Goal: Transaction & Acquisition: Purchase product/service

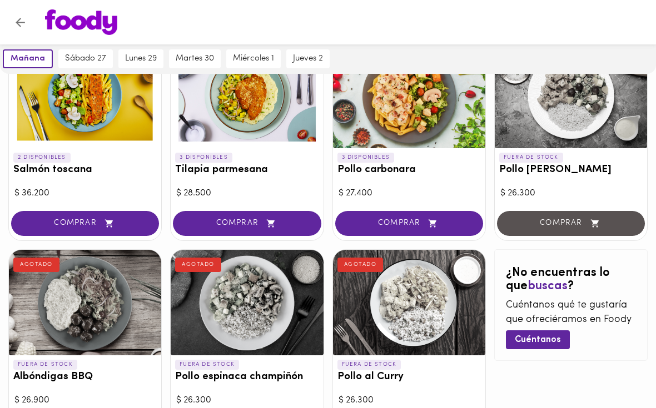
scroll to position [473, 0]
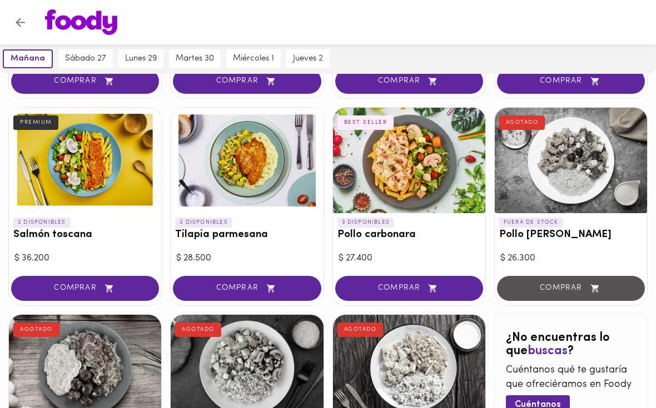
click at [404, 238] on div "3 DISPONIBLES Pollo carbonara BEST SELLER" at bounding box center [409, 231] width 152 height 37
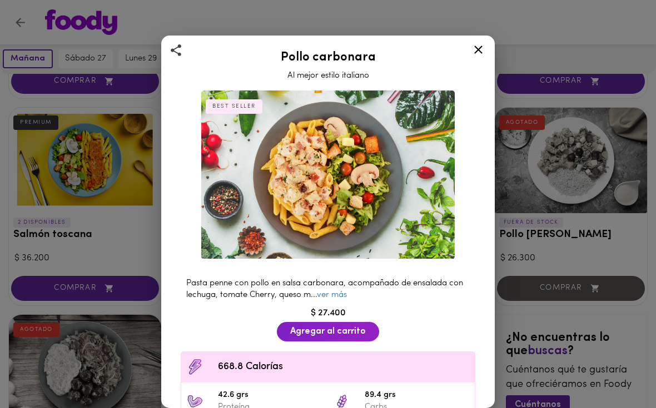
click at [403, 228] on img at bounding box center [327, 175] width 253 height 169
click at [339, 295] on link "ver más" at bounding box center [332, 295] width 30 height 8
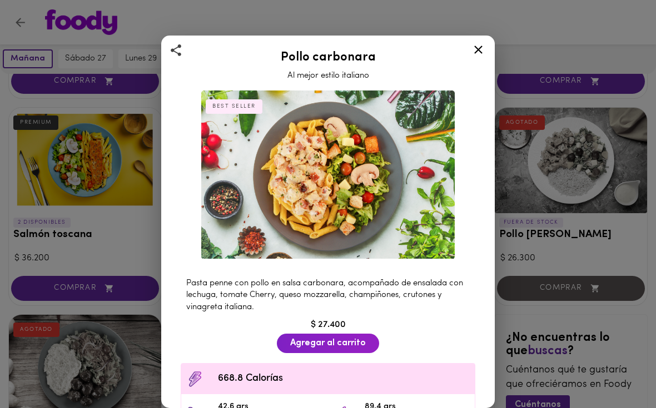
click at [486, 49] on div at bounding box center [477, 51] width 27 height 27
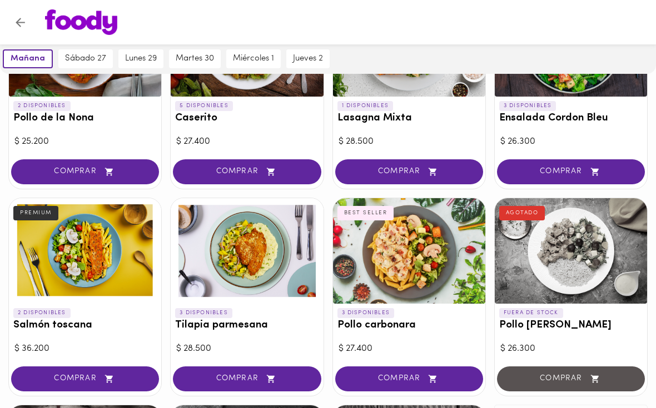
scroll to position [381, 0]
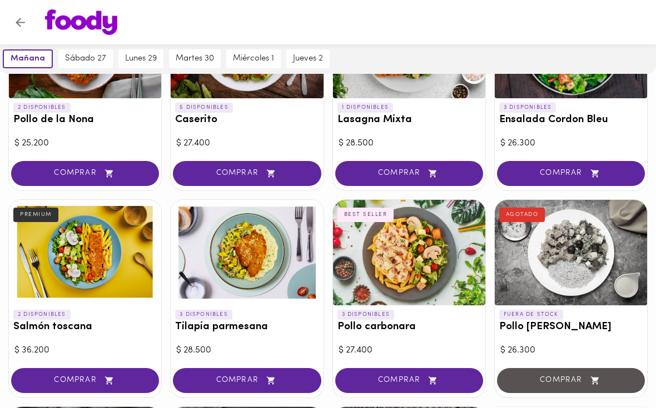
click at [110, 255] on div at bounding box center [85, 253] width 152 height 106
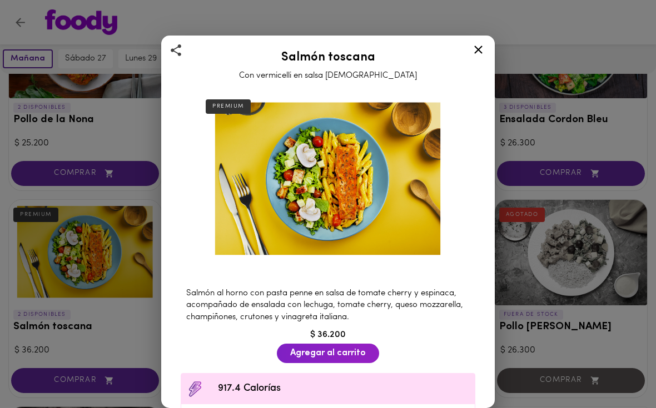
click at [467, 52] on div at bounding box center [477, 51] width 27 height 27
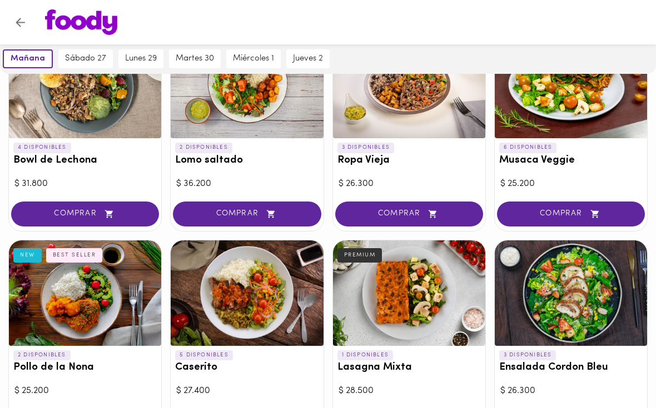
scroll to position [617, 0]
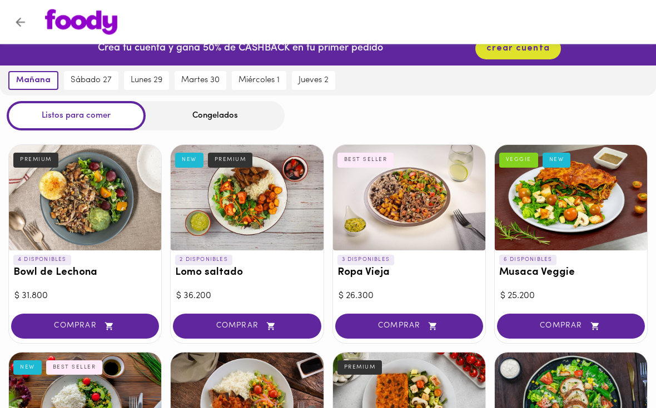
scroll to position [21, 0]
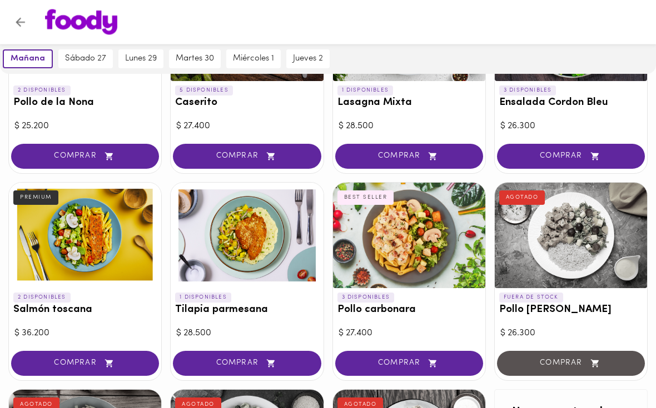
scroll to position [398, 0]
click at [379, 393] on div "AGOTADO" at bounding box center [358, 402] width 51 height 19
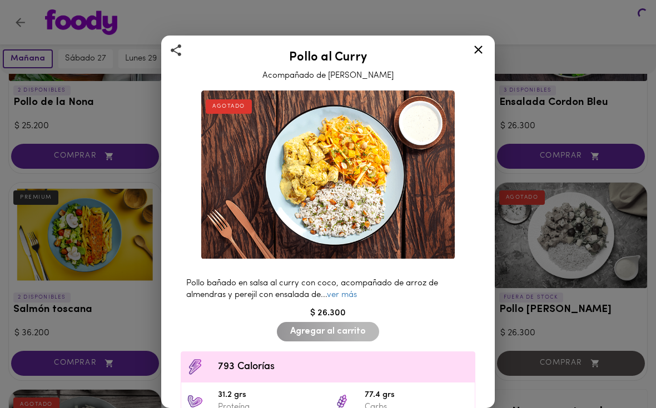
scroll to position [421, 0]
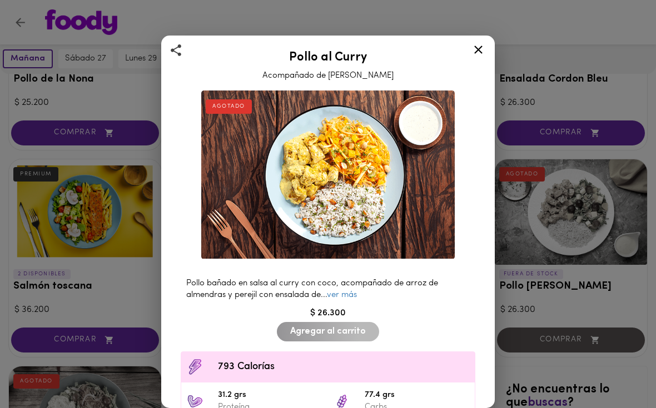
click at [502, 281] on div "Pollo al Curry Acompañado de Arroz Pilaf AGOTADO Pollo bañado en salsa al curry…" at bounding box center [328, 204] width 656 height 408
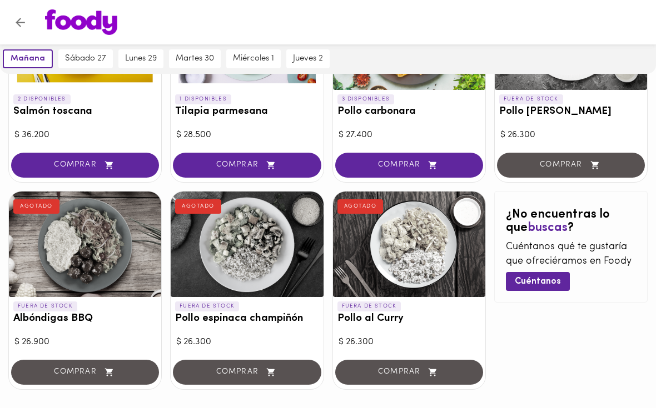
scroll to position [597, 0]
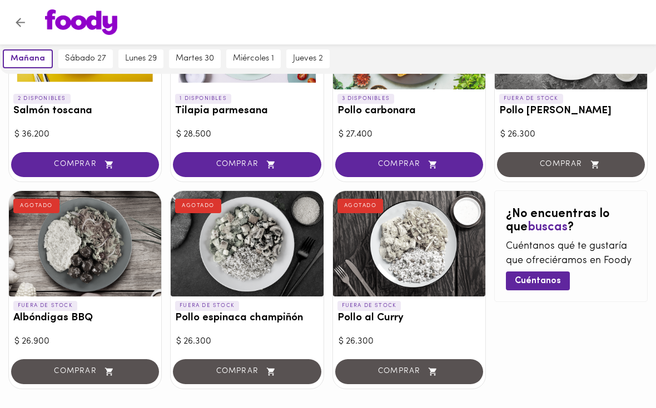
click at [83, 62] on span "sábado 27" at bounding box center [85, 59] width 41 height 10
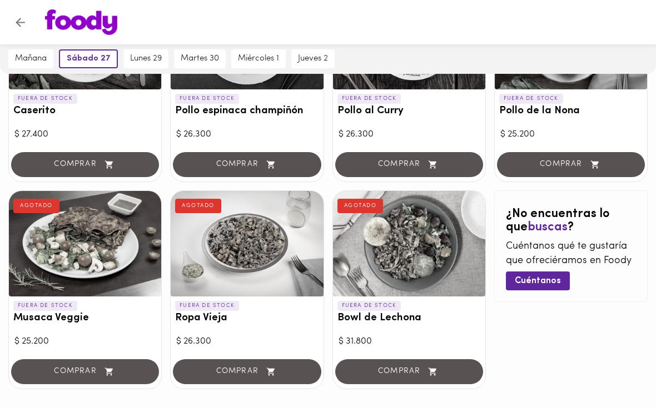
click at [93, 66] on button "sábado 27" at bounding box center [88, 58] width 59 height 19
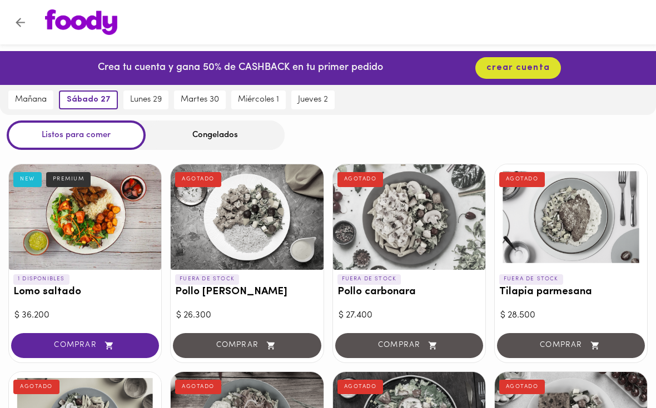
scroll to position [0, 0]
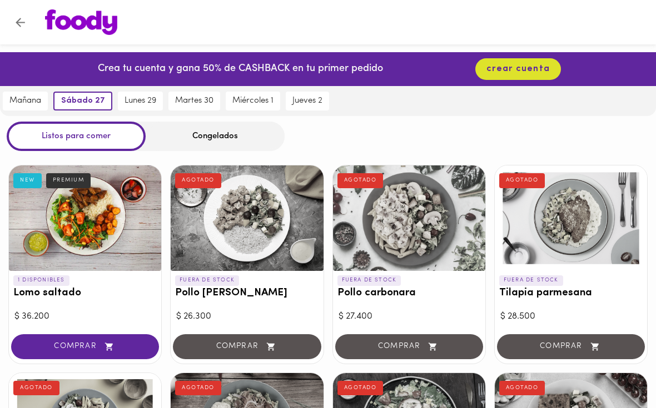
click at [137, 102] on span "lunes 29" at bounding box center [140, 101] width 32 height 10
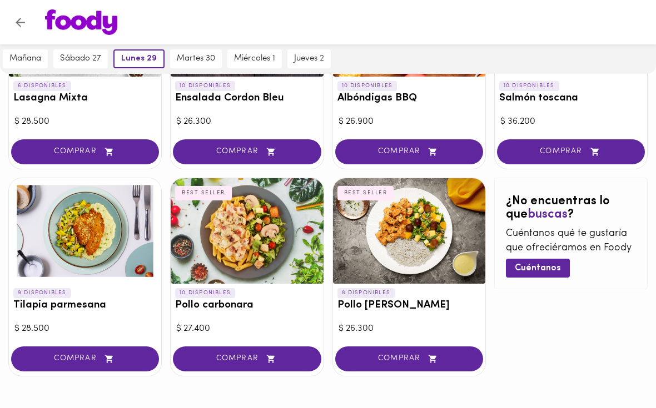
scroll to position [608, 0]
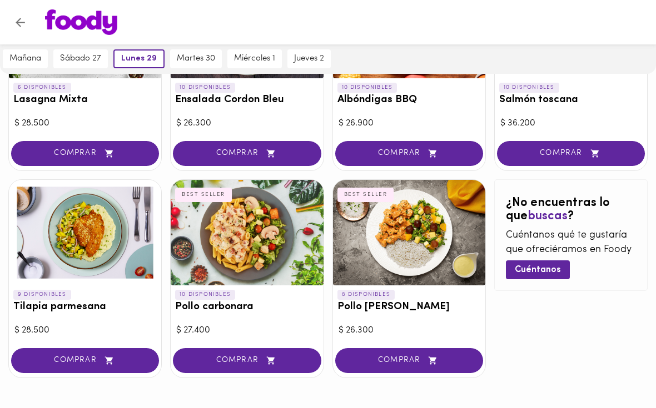
click at [30, 67] on button "mañana" at bounding box center [25, 58] width 45 height 19
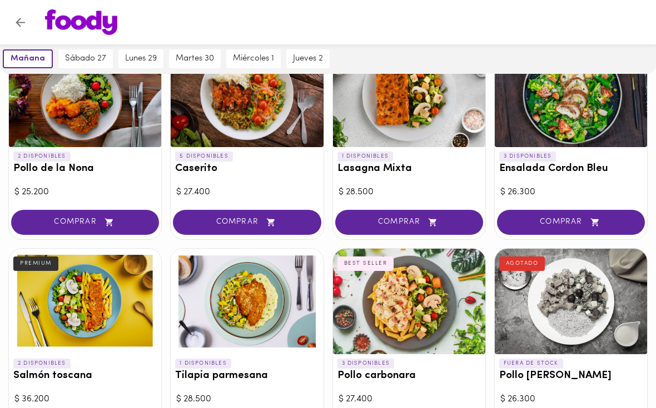
scroll to position [328, 0]
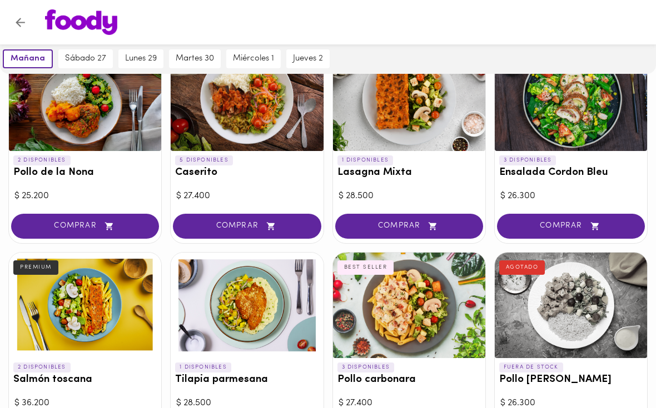
click at [66, 346] on div at bounding box center [85, 306] width 152 height 106
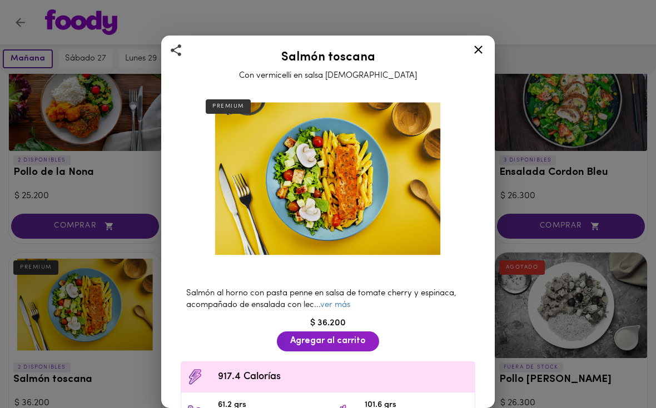
click at [333, 301] on link "ver más" at bounding box center [335, 305] width 30 height 8
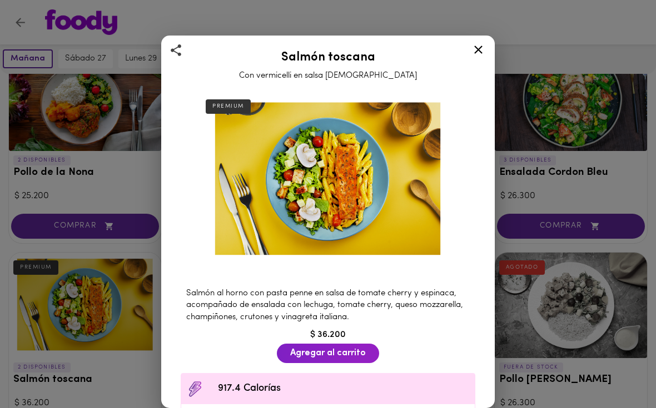
click at [81, 189] on div "Salmón toscana Con vermicelli en salsa aromática PREMIUM Salmón al horno con pa…" at bounding box center [328, 204] width 656 height 408
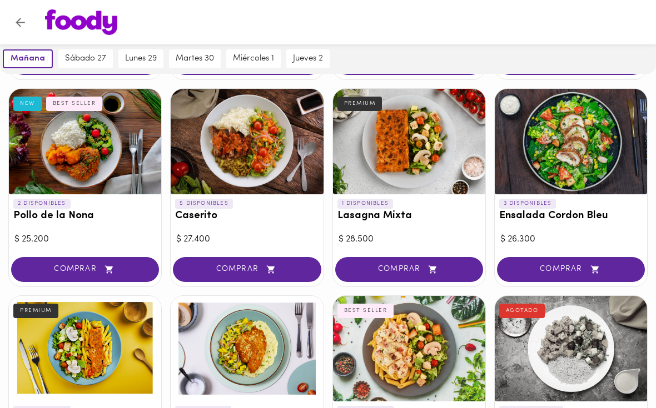
scroll to position [283, 0]
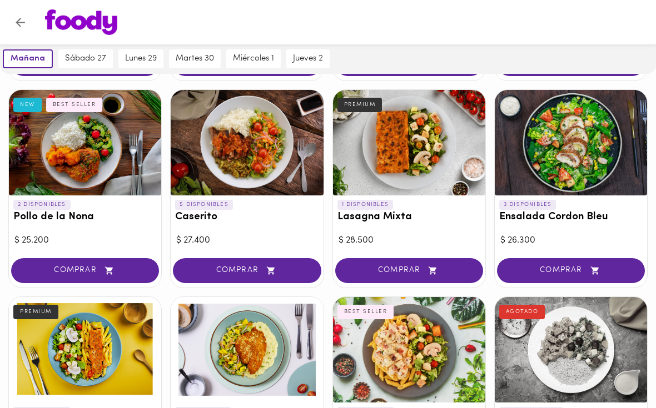
click at [348, 216] on h3 "Lasagna Mixta" at bounding box center [408, 218] width 143 height 12
